Goal: Task Accomplishment & Management: Manage account settings

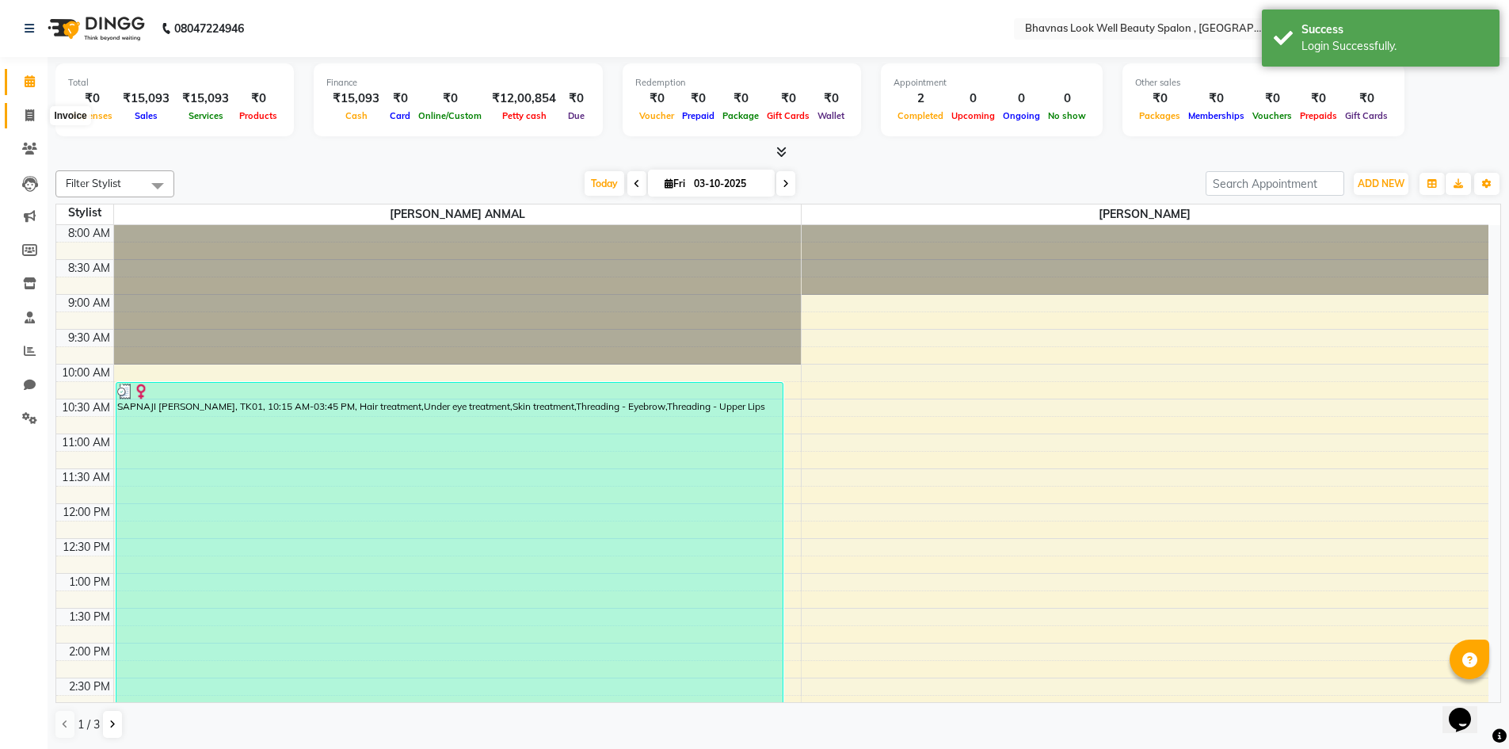
click at [34, 109] on icon at bounding box center [29, 115] width 9 height 12
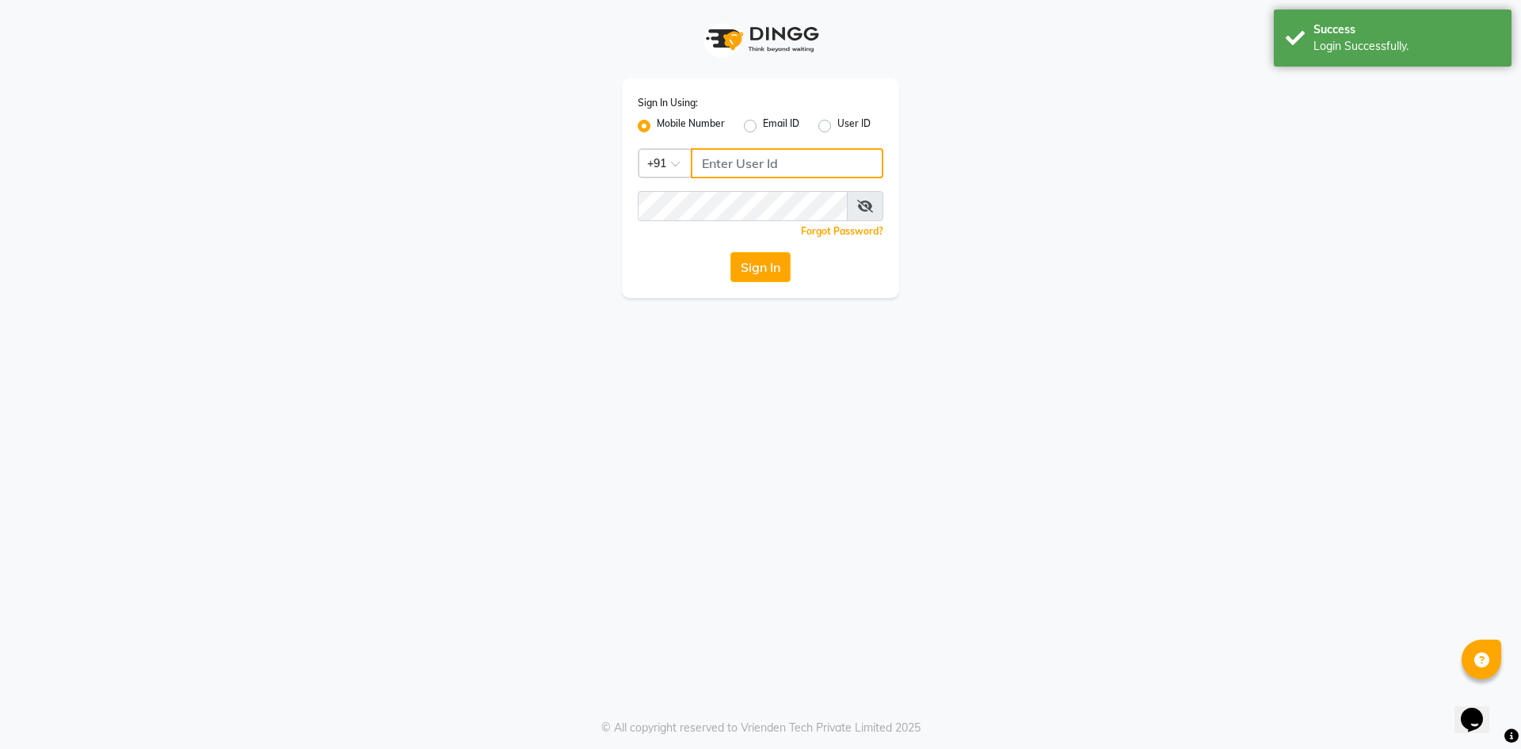
type input "9422348584"
click at [777, 268] on button "Sign In" at bounding box center [761, 267] width 60 height 30
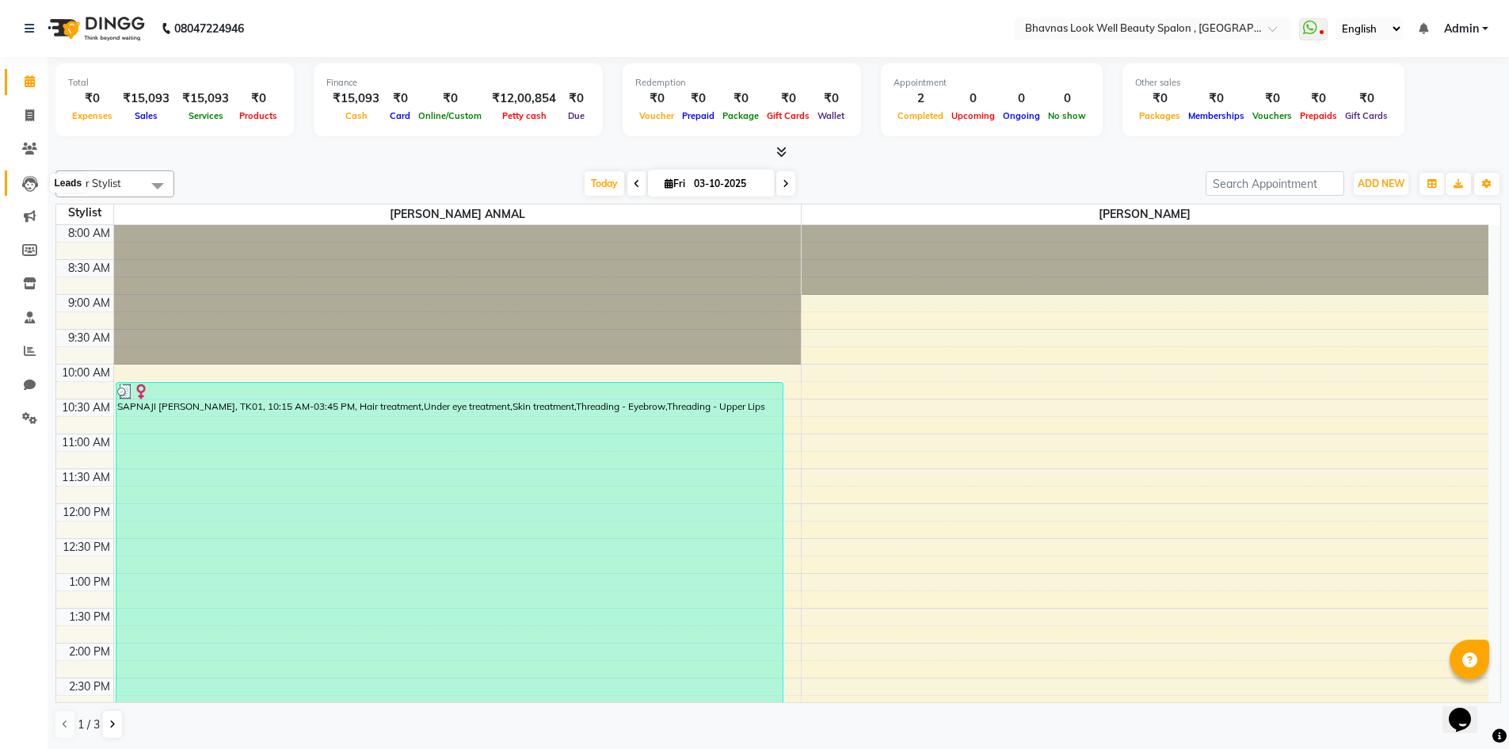
click at [29, 186] on icon at bounding box center [30, 184] width 16 height 16
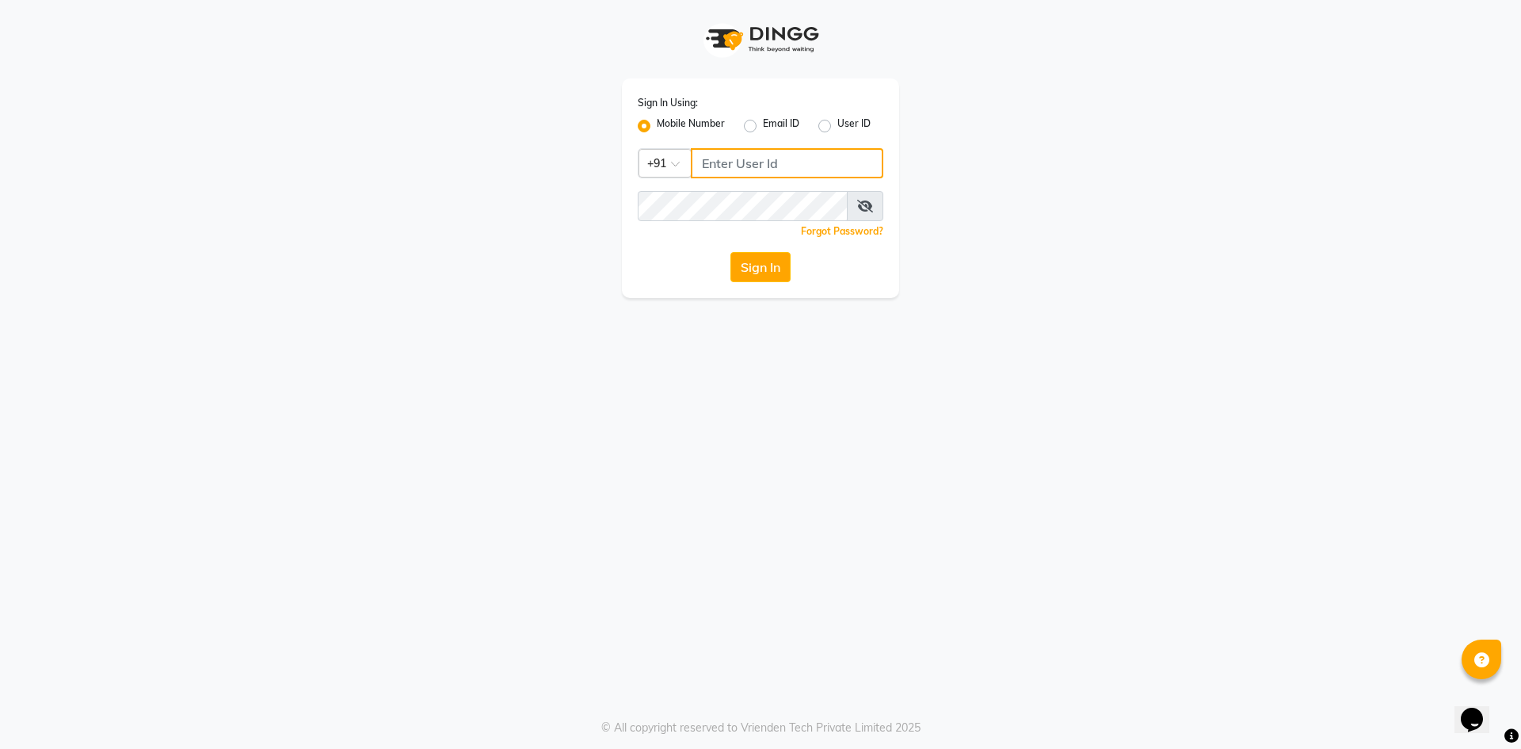
type input "9422348584"
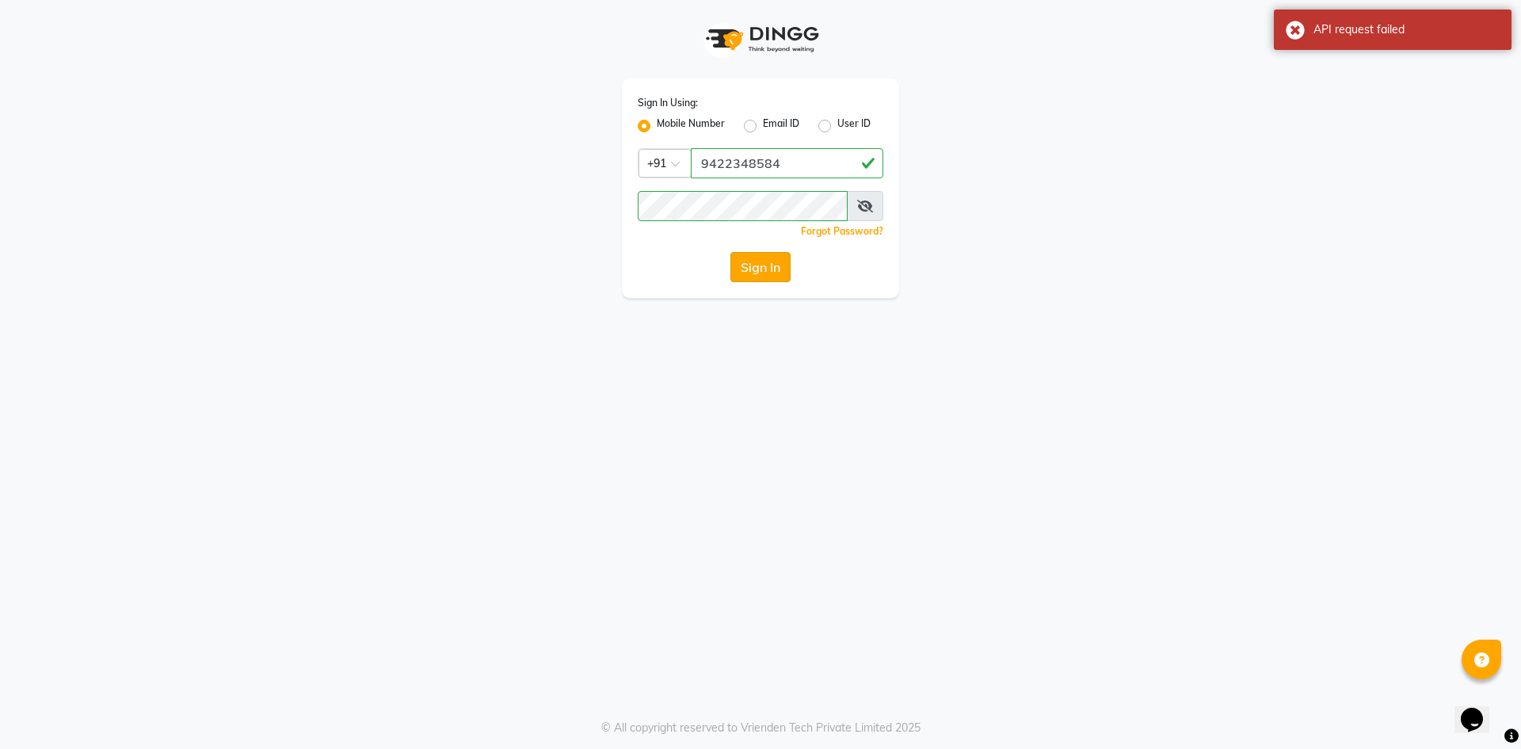
click at [759, 268] on button "Sign In" at bounding box center [761, 267] width 60 height 30
